Goal: Task Accomplishment & Management: Manage account settings

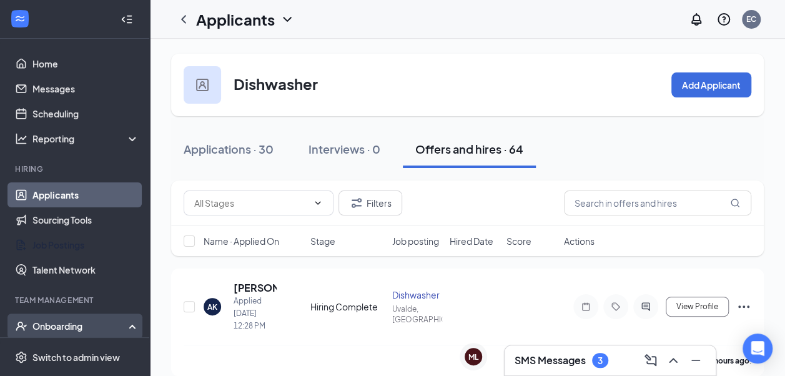
scroll to position [187, 0]
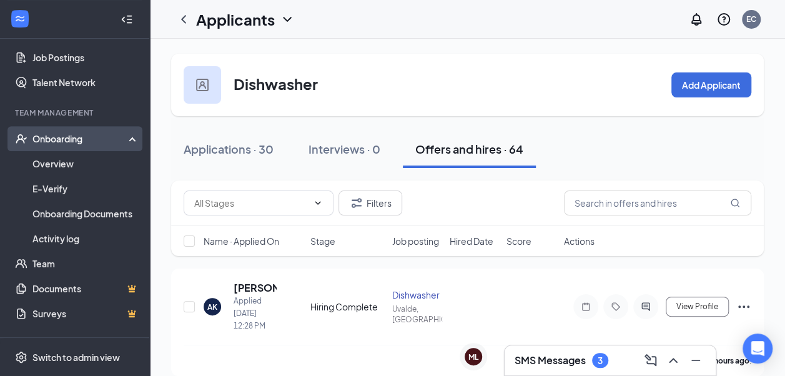
click at [103, 144] on div "Onboarding" at bounding box center [80, 138] width 96 height 12
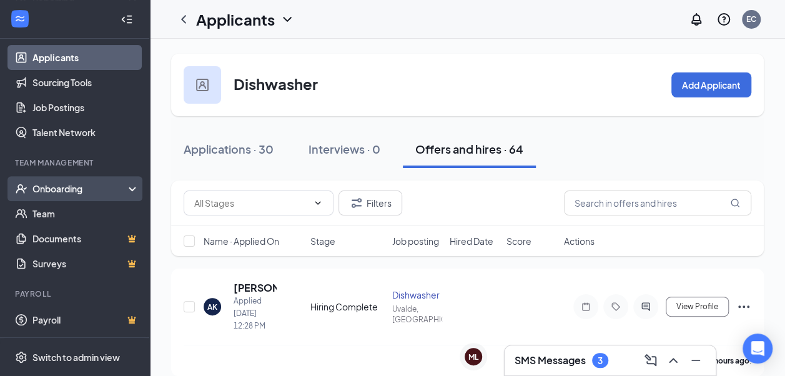
scroll to position [137, 0]
click at [102, 187] on div "Onboarding" at bounding box center [80, 188] width 96 height 12
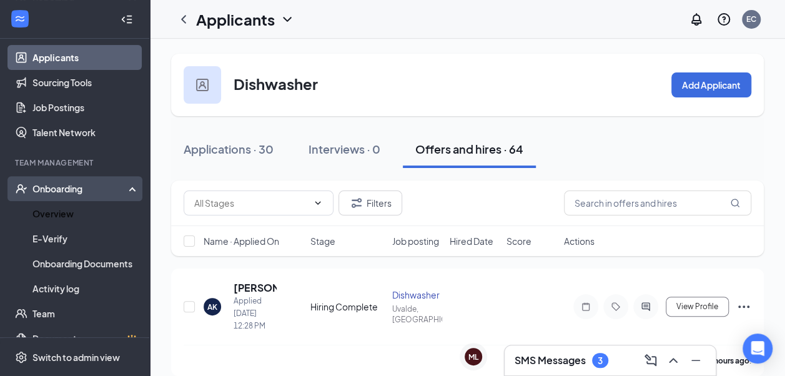
scroll to position [187, 0]
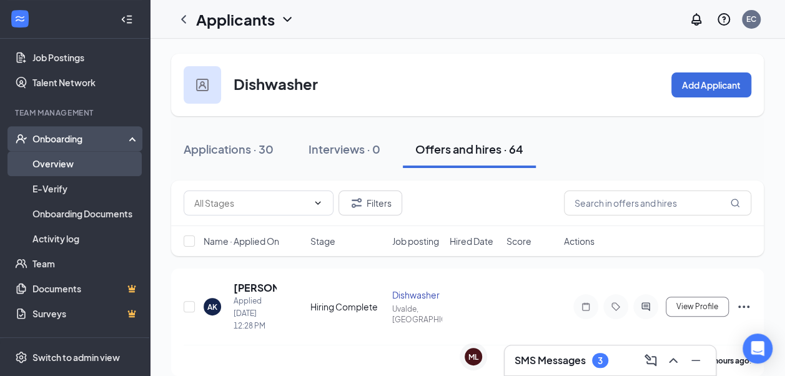
click at [101, 161] on link "Overview" at bounding box center [85, 163] width 107 height 25
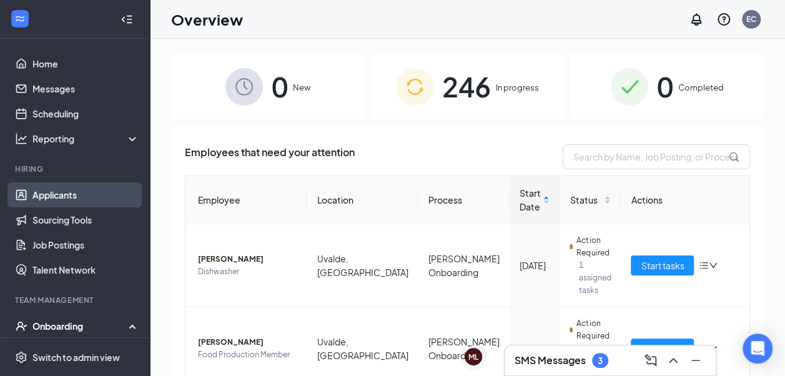
click at [84, 202] on link "Applicants" at bounding box center [85, 194] width 107 height 25
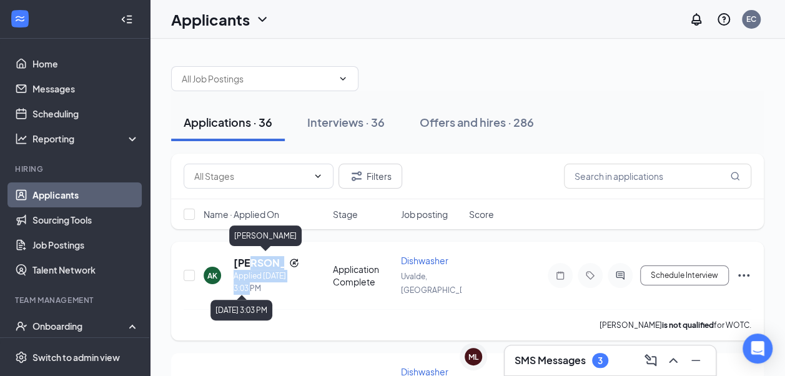
drag, startPoint x: 255, startPoint y: 287, endPoint x: 255, endPoint y: 280, distance: 7.5
click at [255, 285] on div "[PERSON_NAME] Applied [DATE] 3:03 PM" at bounding box center [266, 275] width 66 height 39
click at [252, 256] on h5 "[PERSON_NAME]" at bounding box center [258, 263] width 51 height 14
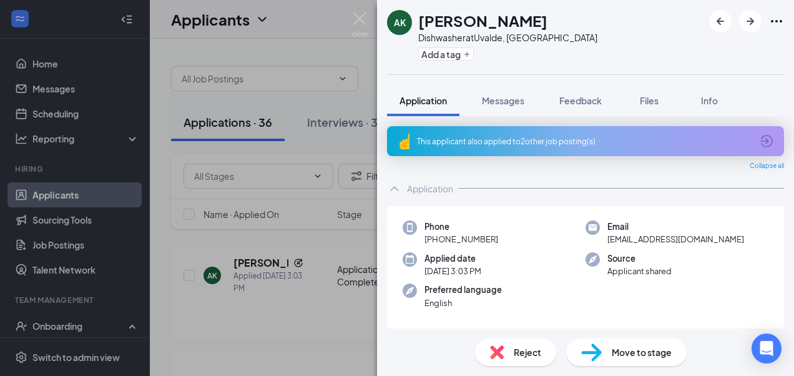
click at [619, 355] on span "Move to stage" at bounding box center [642, 352] width 60 height 14
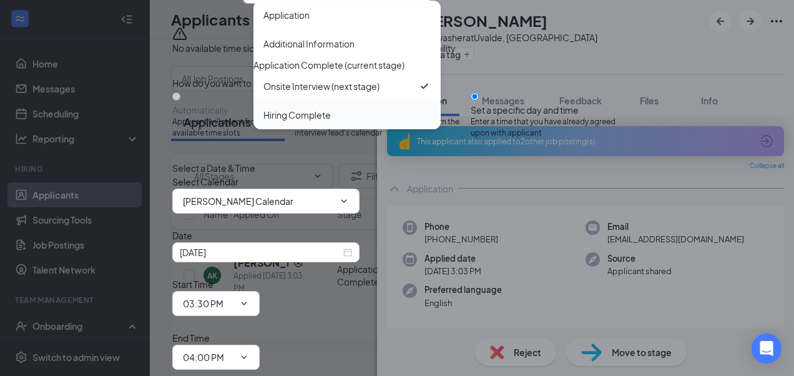
click at [350, 122] on div "Hiring Complete" at bounding box center [346, 115] width 167 height 14
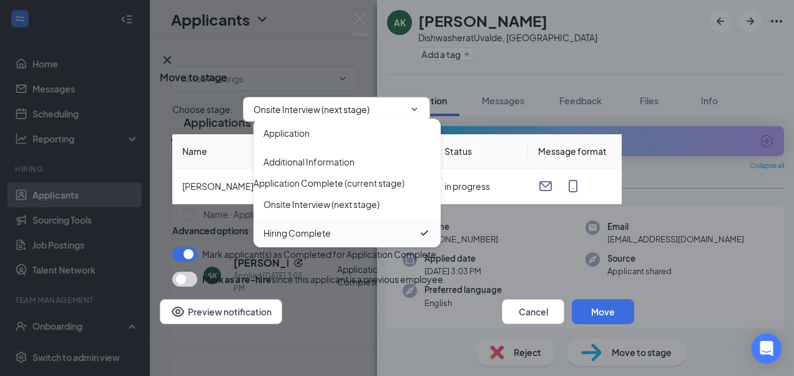
type input "Hiring Complete"
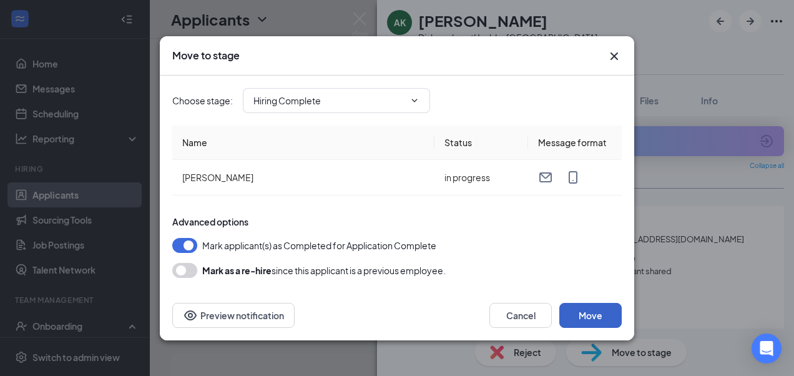
click at [605, 313] on button "Move" at bounding box center [590, 315] width 62 height 25
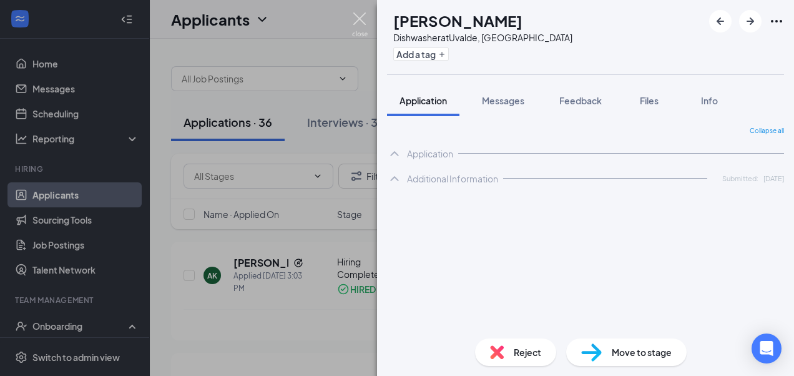
click at [356, 19] on img at bounding box center [360, 24] width 16 height 24
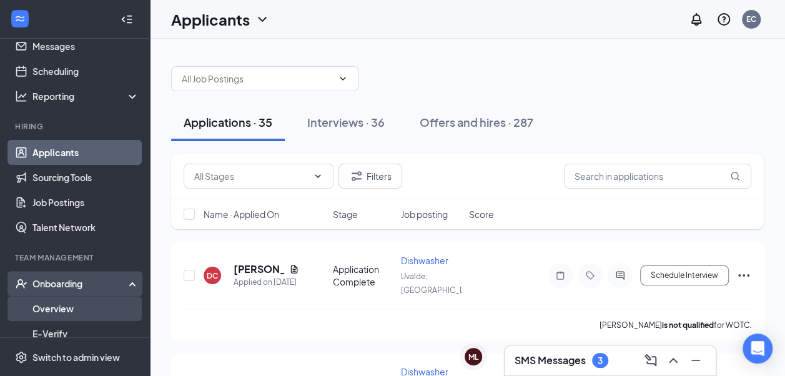
scroll to position [62, 0]
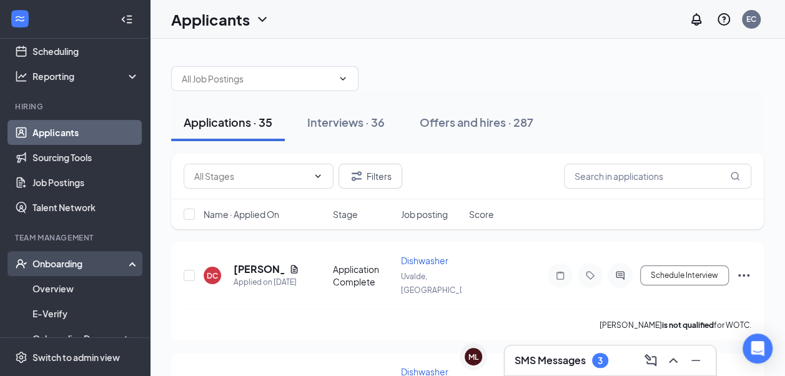
click at [90, 264] on div "Onboarding" at bounding box center [80, 263] width 96 height 12
click at [91, 263] on div "Onboarding" at bounding box center [80, 263] width 96 height 12
click at [81, 288] on link "Overview" at bounding box center [85, 288] width 107 height 25
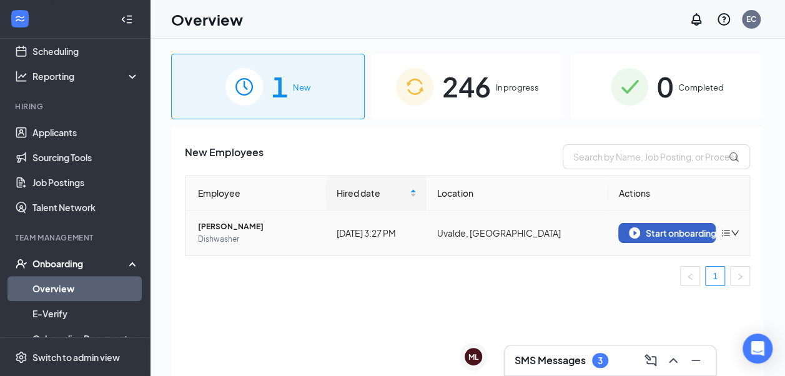
click at [686, 233] on div "Start onboarding" at bounding box center [666, 232] width 76 height 11
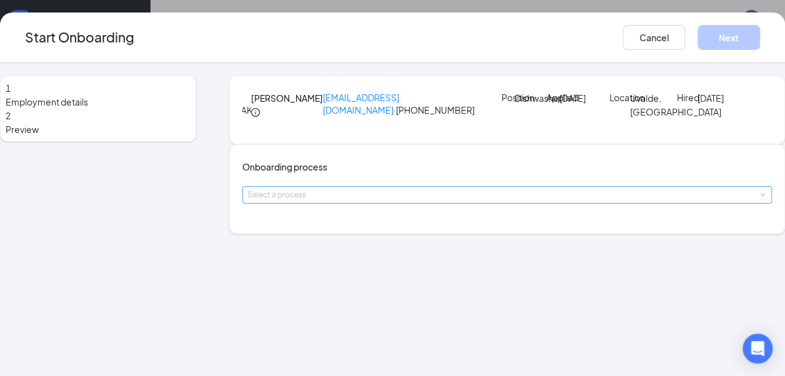
click at [443, 201] on div "Select a process" at bounding box center [504, 194] width 514 height 12
click at [416, 282] on li "[PERSON_NAME] Onboarding" at bounding box center [384, 278] width 205 height 22
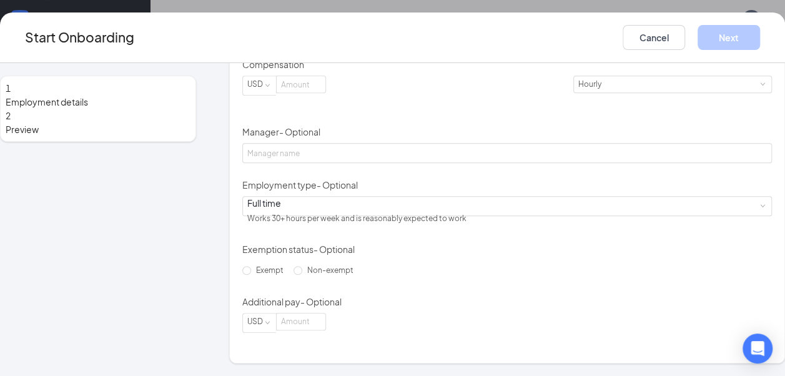
scroll to position [225, 0]
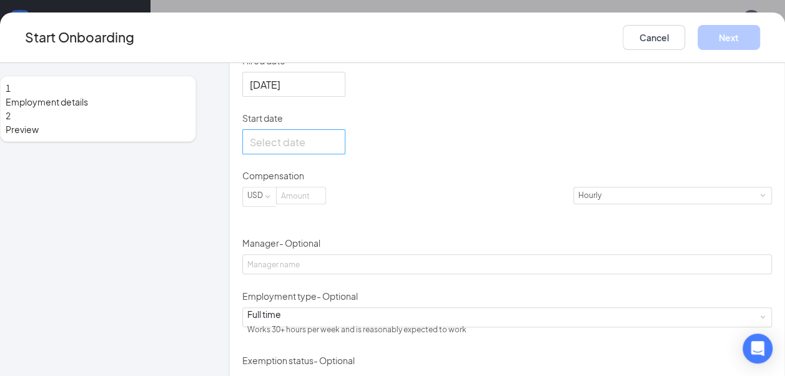
click at [335, 150] on input "Start date" at bounding box center [293, 142] width 86 height 16
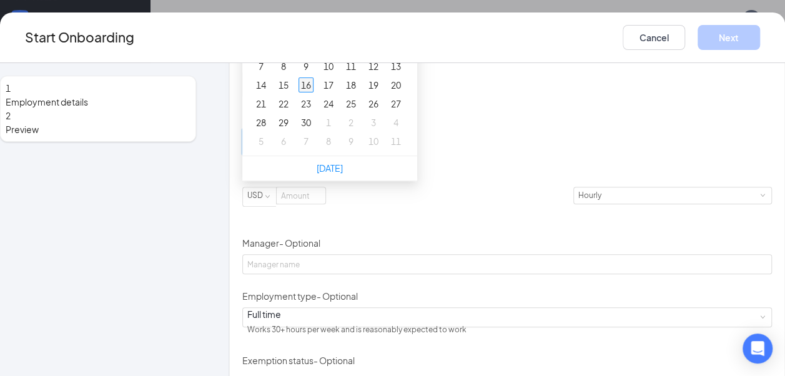
type input "[DATE]"
click at [313, 92] on div "16" at bounding box center [305, 84] width 15 height 15
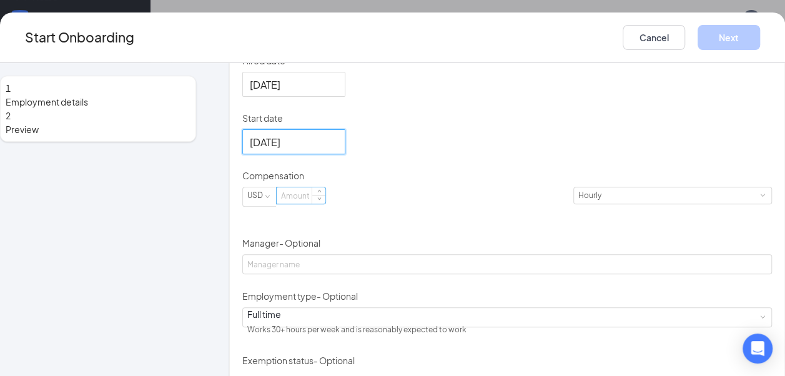
click at [325, 203] on input at bounding box center [300, 195] width 49 height 16
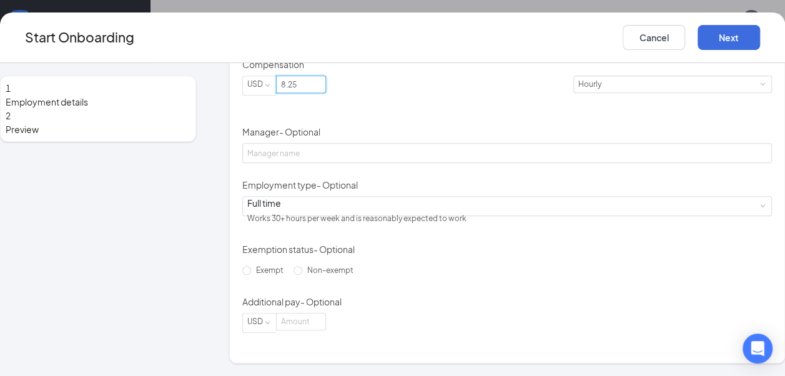
scroll to position [413, 0]
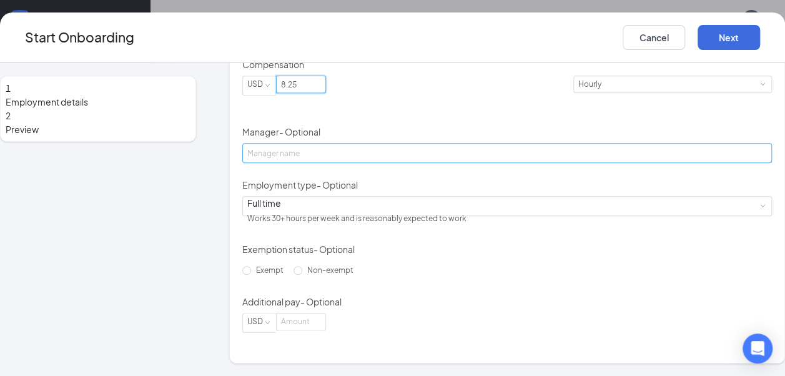
type input "8.25"
click at [426, 145] on input "Manager - Optional" at bounding box center [506, 153] width 529 height 20
type input "[PERSON_NAME]"
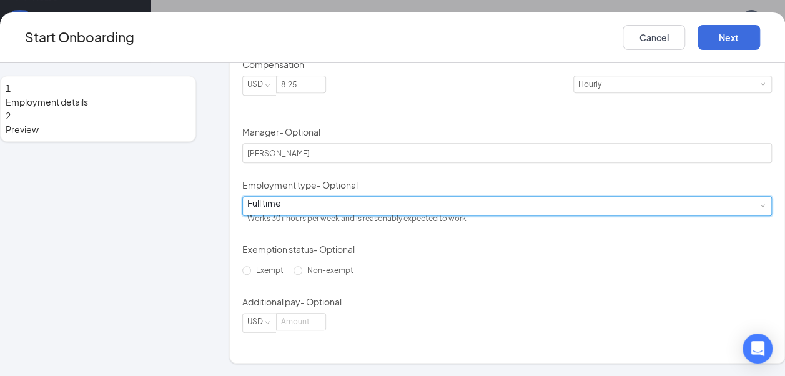
click at [387, 212] on div "Full time Works 30+ hours per week and is reasonably expected to work" at bounding box center [506, 206] width 519 height 19
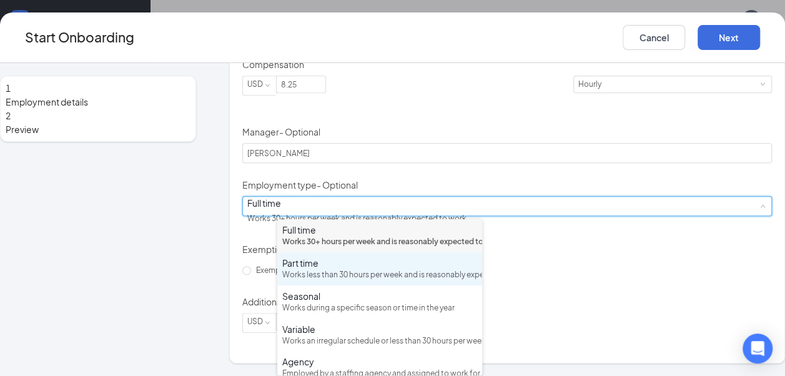
click at [381, 281] on div "Works less than 30 hours per week and is reasonably expected to work" at bounding box center [379, 275] width 195 height 12
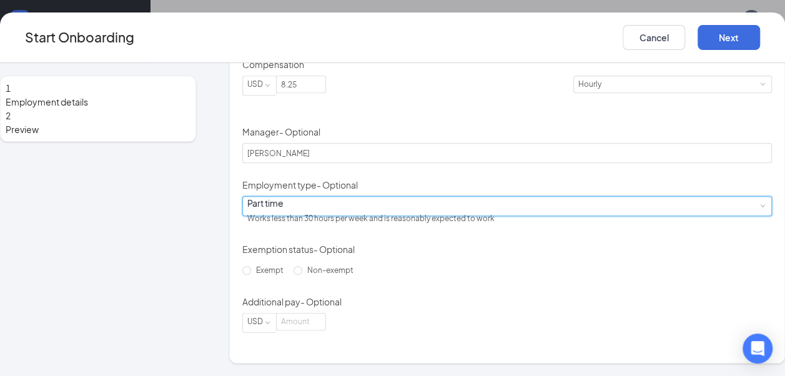
scroll to position [56, 0]
click at [317, 275] on span "Non-exempt" at bounding box center [330, 269] width 56 height 9
click at [302, 275] on input "Non-exempt" at bounding box center [297, 270] width 9 height 9
radio input "true"
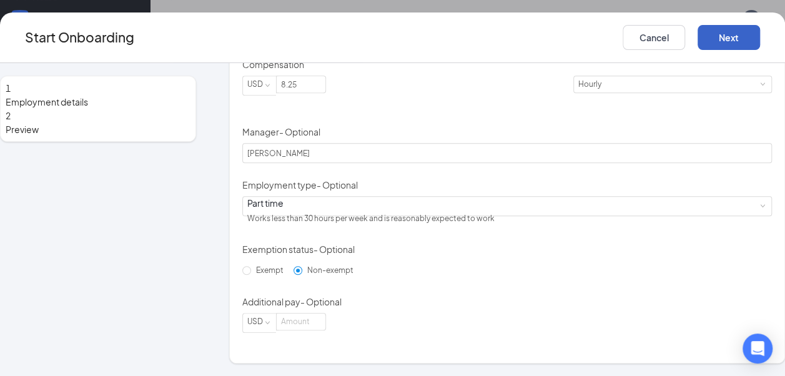
click at [697, 43] on button "Next" at bounding box center [728, 37] width 62 height 25
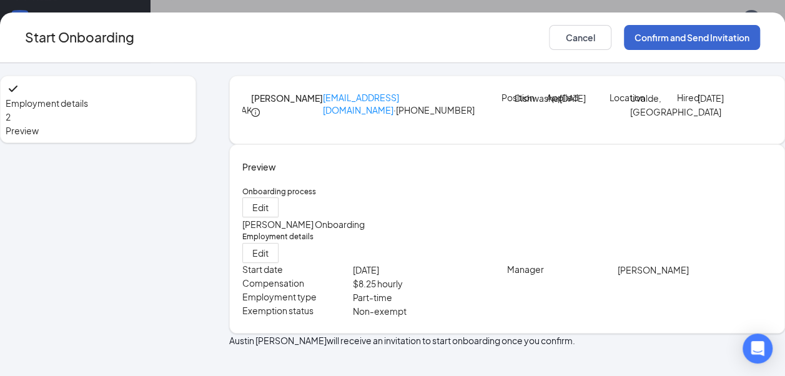
scroll to position [63, 0]
click at [658, 44] on button "Confirm and Send Invitation" at bounding box center [692, 37] width 136 height 25
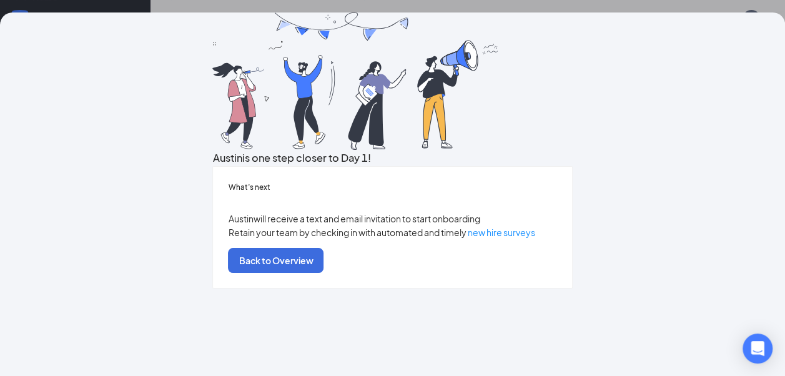
scroll to position [91, 0]
click at [323, 273] on button "Back to Overview" at bounding box center [275, 260] width 95 height 25
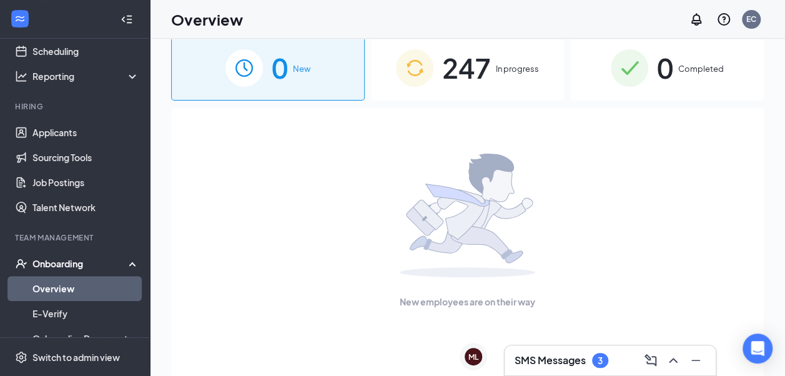
scroll to position [0, 0]
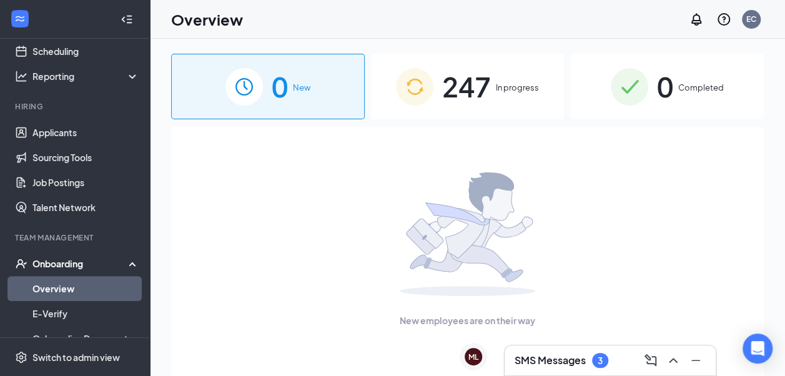
click at [459, 104] on span "247" at bounding box center [466, 86] width 49 height 43
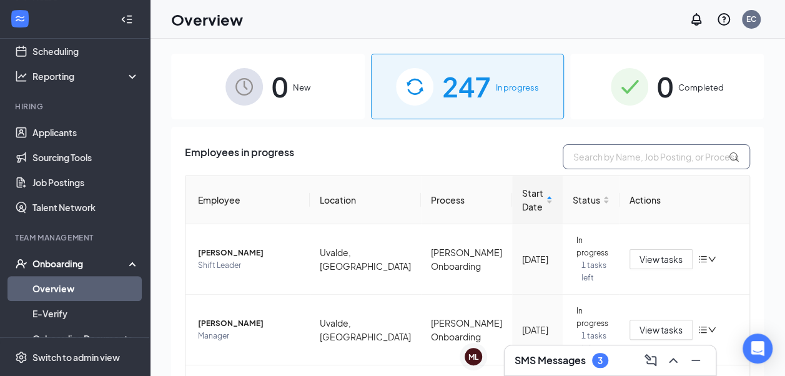
click at [580, 156] on input "text" at bounding box center [655, 156] width 187 height 25
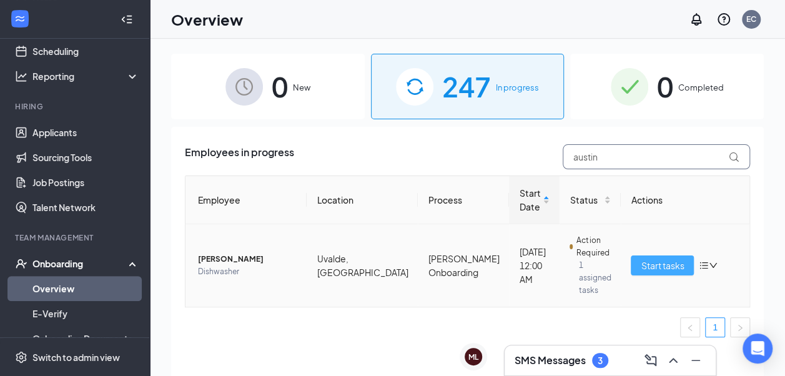
type input "austin"
click at [664, 262] on span "Start tasks" at bounding box center [661, 265] width 43 height 14
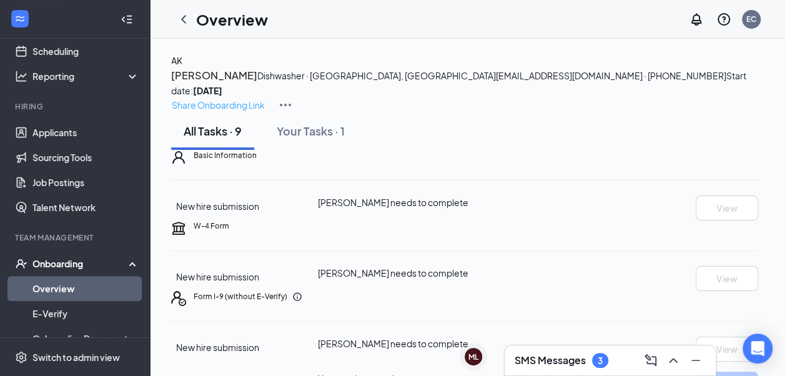
click at [265, 98] on p "Share Onboarding Link" at bounding box center [218, 105] width 93 height 14
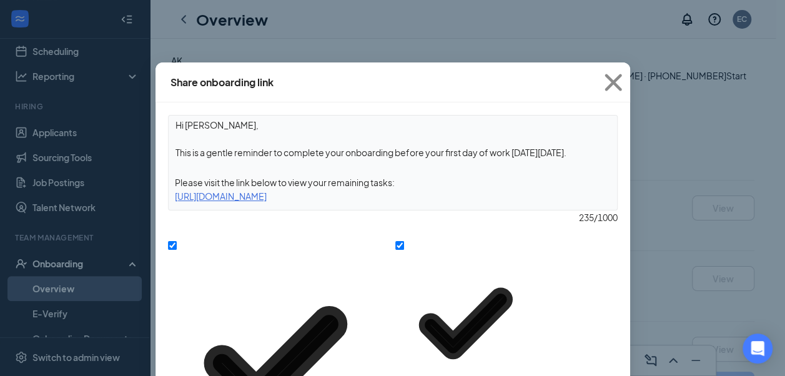
click at [611, 84] on icon "Cross" at bounding box center [612, 82] width 17 height 17
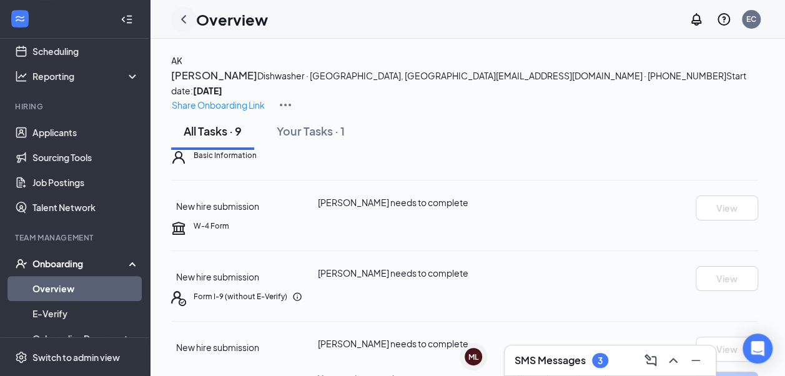
click at [185, 14] on icon "ChevronLeft" at bounding box center [183, 19] width 15 height 15
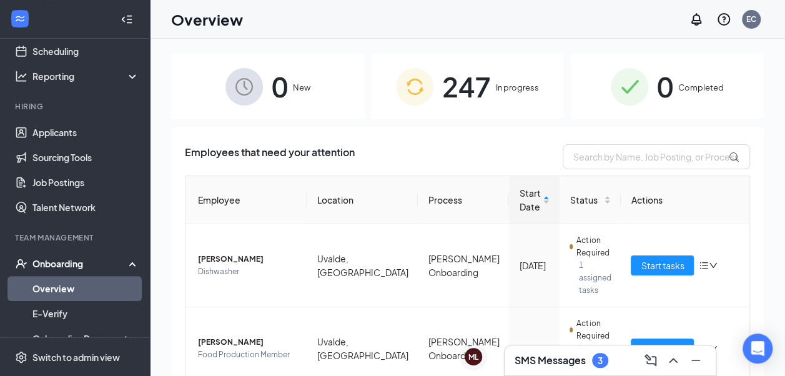
click at [506, 91] on span "In progress" at bounding box center [517, 87] width 43 height 12
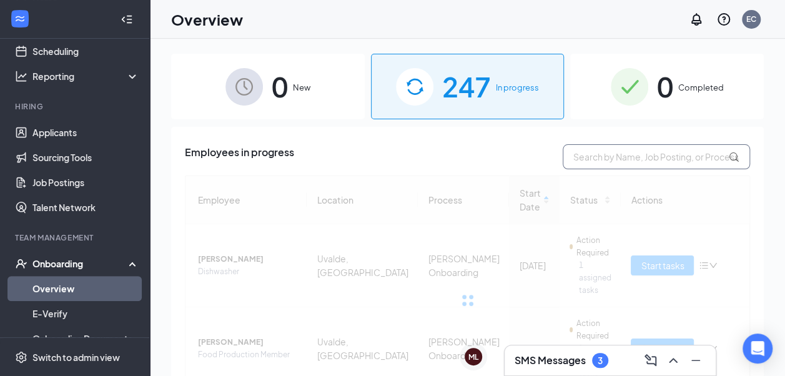
click at [614, 155] on input "text" at bounding box center [655, 156] width 187 height 25
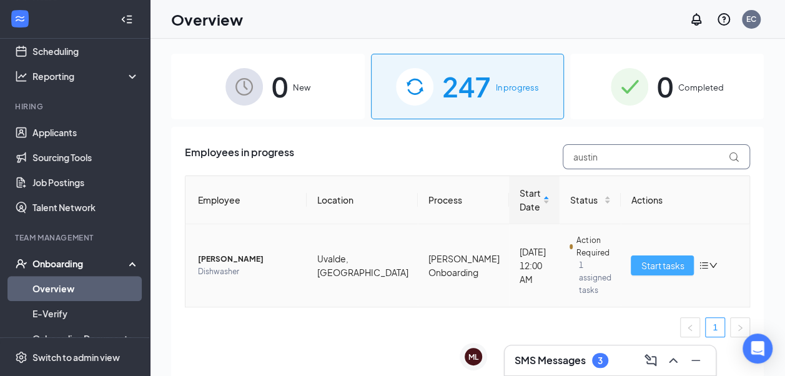
type input "austin"
click at [640, 262] on span "Start tasks" at bounding box center [661, 265] width 43 height 14
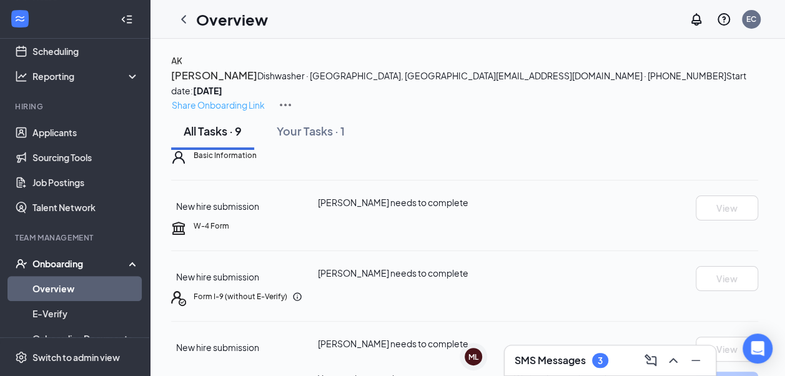
click at [265, 98] on p "Share Onboarding Link" at bounding box center [218, 105] width 93 height 14
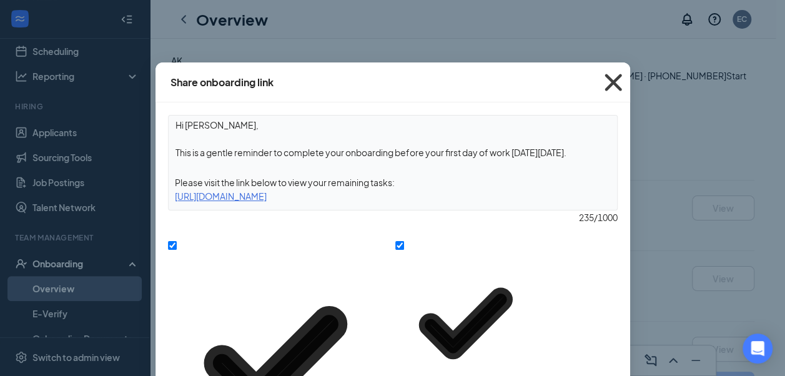
click at [612, 79] on icon "Cross" at bounding box center [613, 83] width 34 height 34
